Goal: Transaction & Acquisition: Purchase product/service

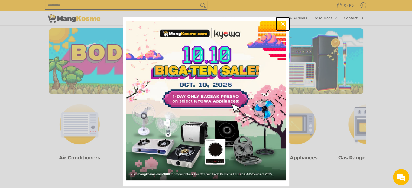
click at [282, 25] on icon "close icon" at bounding box center [283, 24] width 4 height 4
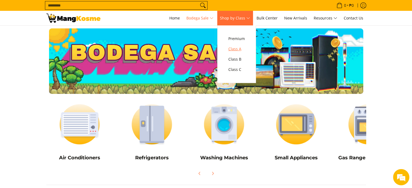
click at [238, 49] on span "Class A" at bounding box center [236, 49] width 17 height 7
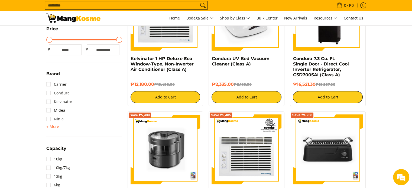
scroll to position [45, 0]
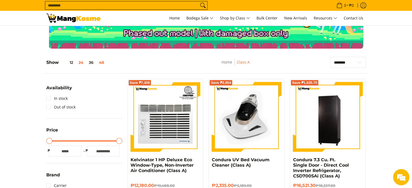
click at [102, 62] on button "48" at bounding box center [101, 62] width 11 height 4
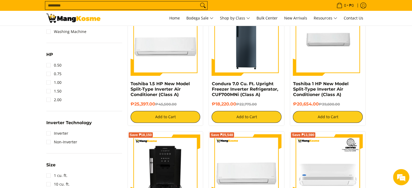
scroll to position [0, 0]
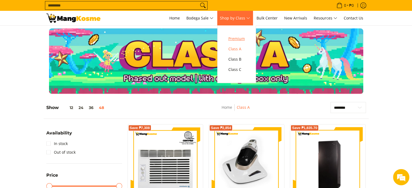
click at [244, 37] on span "Premium" at bounding box center [236, 38] width 17 height 7
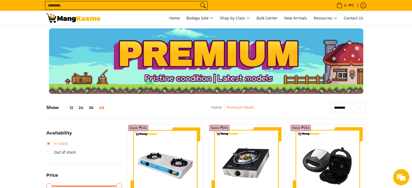
click at [50, 141] on link "In stock" at bounding box center [56, 144] width 21 height 9
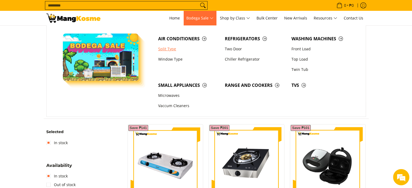
click at [172, 47] on link "Split Type" at bounding box center [189, 49] width 67 height 10
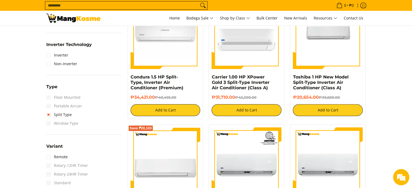
scroll to position [376, 0]
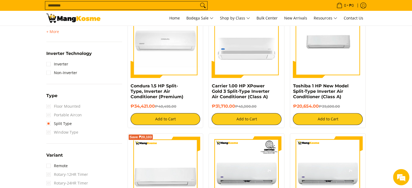
drag, startPoint x: 414, startPoint y: 14, endPoint x: 416, endPoint y: 40, distance: 26.7
click at [49, 62] on link "Inverter" at bounding box center [57, 64] width 22 height 9
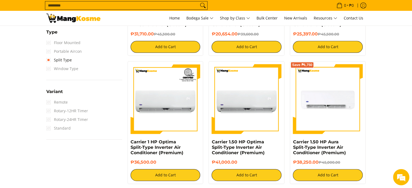
scroll to position [457, 0]
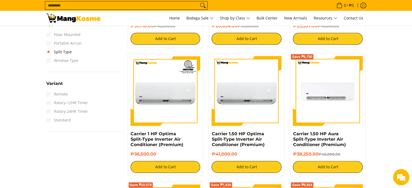
click at [62, 92] on span "Remote" at bounding box center [56, 94] width 21 height 9
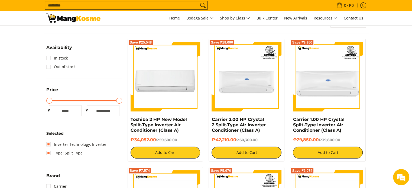
scroll to position [70, 0]
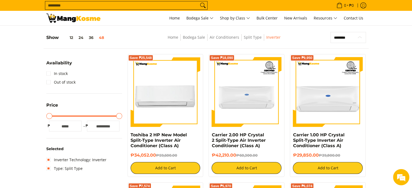
click at [359, 37] on select "**********" at bounding box center [348, 37] width 35 height 11
select select "**********"
click at [331, 32] on select "**********" at bounding box center [348, 37] width 35 height 11
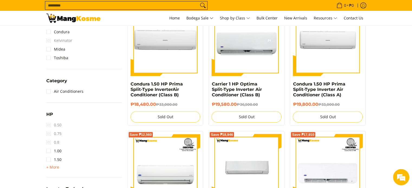
scroll to position [264, 0]
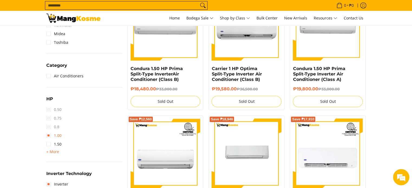
click at [49, 135] on link "1.00" at bounding box center [53, 135] width 15 height 9
